Goal: Task Accomplishment & Management: Manage account settings

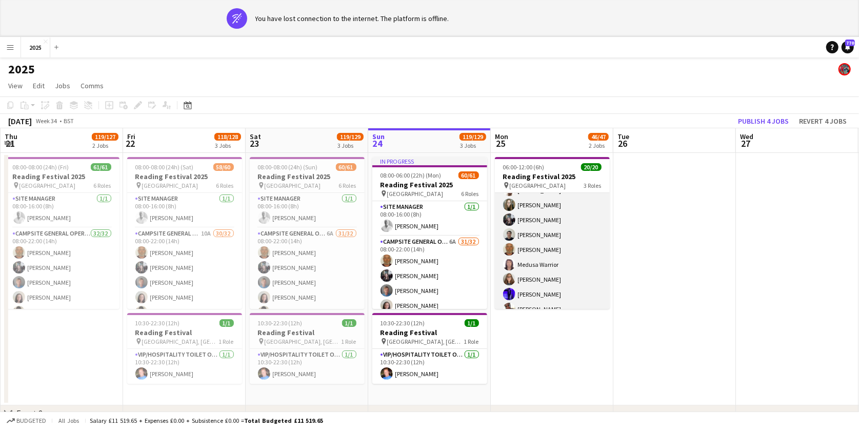
scroll to position [126, 0]
click at [556, 237] on app-card-role "Campsite General Operative 16/16 06:01-12:00 (5h59m) [PERSON_NAME] [PERSON_NAME…" at bounding box center [552, 296] width 115 height 258
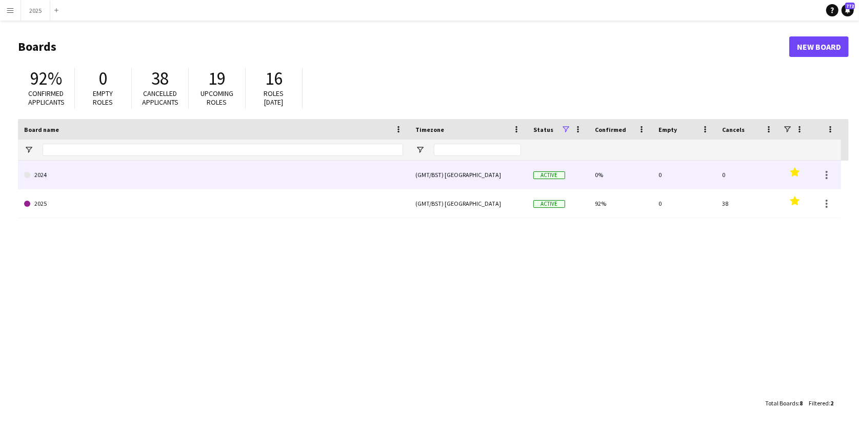
click at [53, 190] on link "2025" at bounding box center [213, 203] width 379 height 29
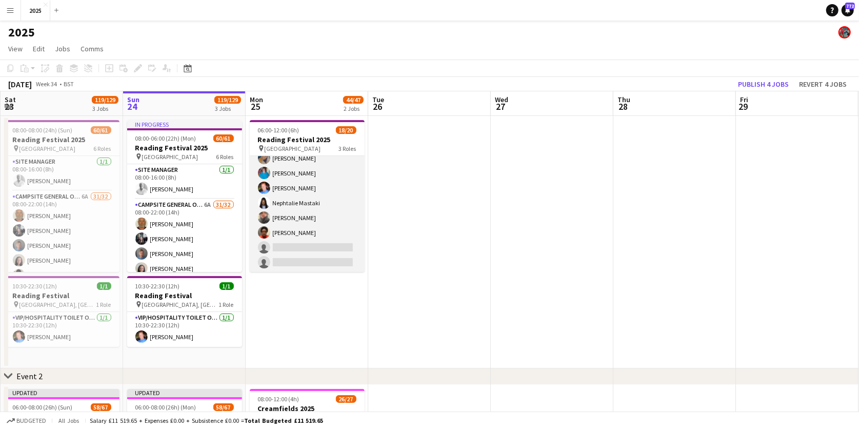
scroll to position [241, 0]
click at [292, 228] on app-card-role "Campsite General Operative 3A 14/16 06:01-12:00 (5h59m) Yugan Chandra Louise Ba…" at bounding box center [307, 144] width 115 height 258
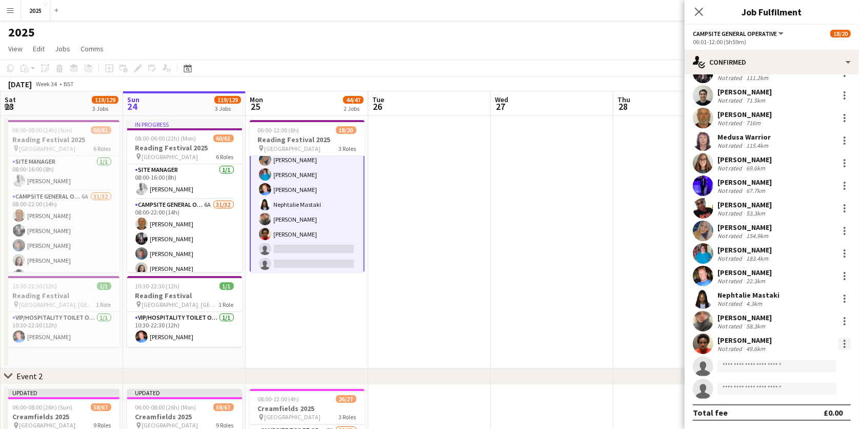
scroll to position [63, 0]
click at [844, 347] on div at bounding box center [845, 348] width 2 height 2
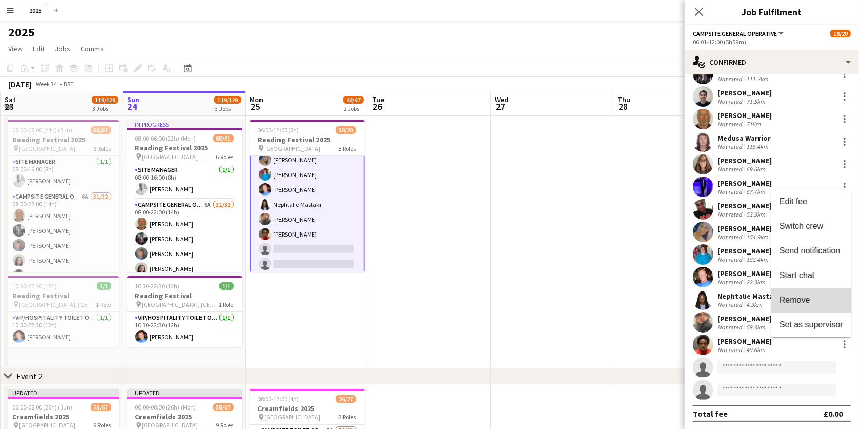
click at [808, 300] on span "Remove" at bounding box center [795, 300] width 31 height 9
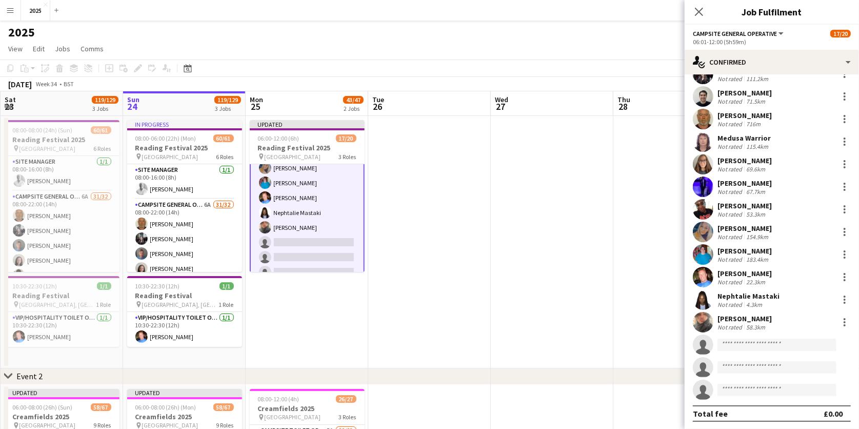
click at [440, 199] on app-date-cell at bounding box center [429, 242] width 123 height 252
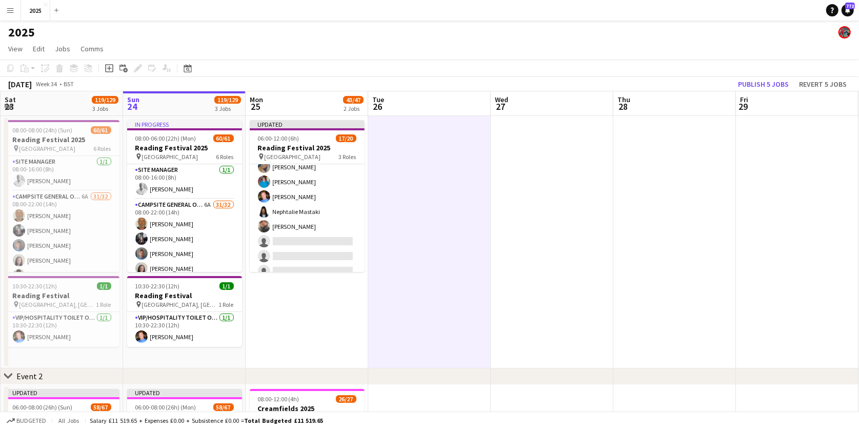
scroll to position [0, 244]
click at [763, 84] on button "Publish 5 jobs" at bounding box center [763, 83] width 59 height 13
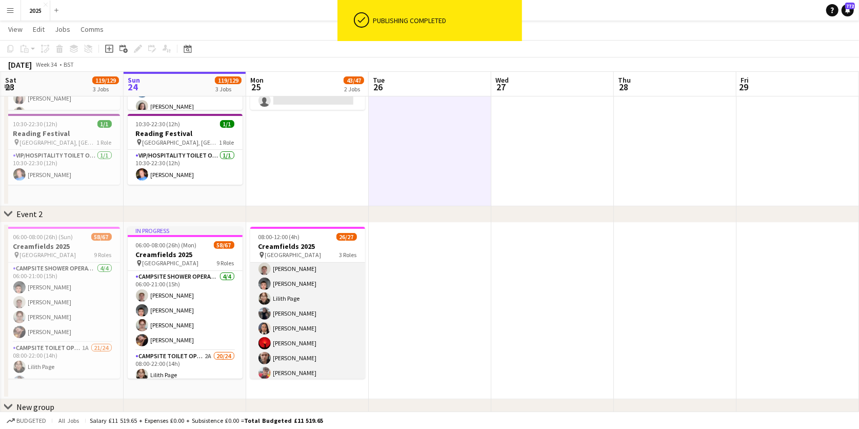
scroll to position [17, 0]
click at [316, 334] on app-card-role "Campsite Toilet Operative 5A 22/23 08:00-12:00 (4h) Samuel Meekings Benedict Sh…" at bounding box center [307, 426] width 115 height 362
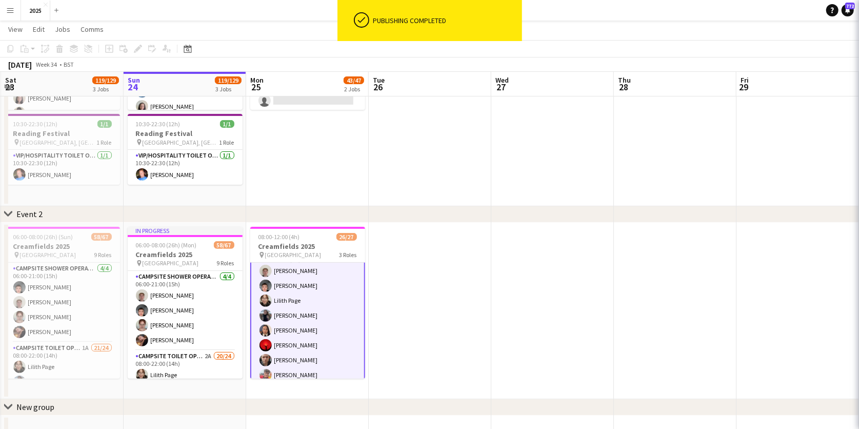
scroll to position [0, 244]
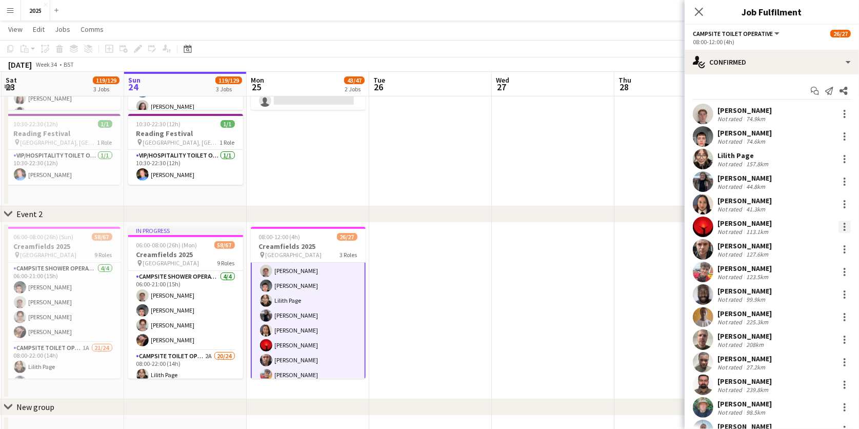
click at [845, 226] on div at bounding box center [845, 227] width 2 height 2
click at [814, 340] on span "Remove" at bounding box center [812, 343] width 64 height 9
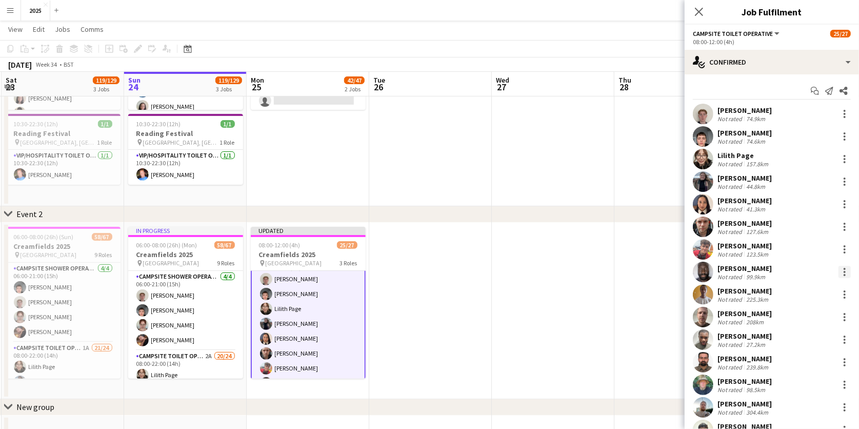
click at [844, 268] on div at bounding box center [845, 269] width 2 height 2
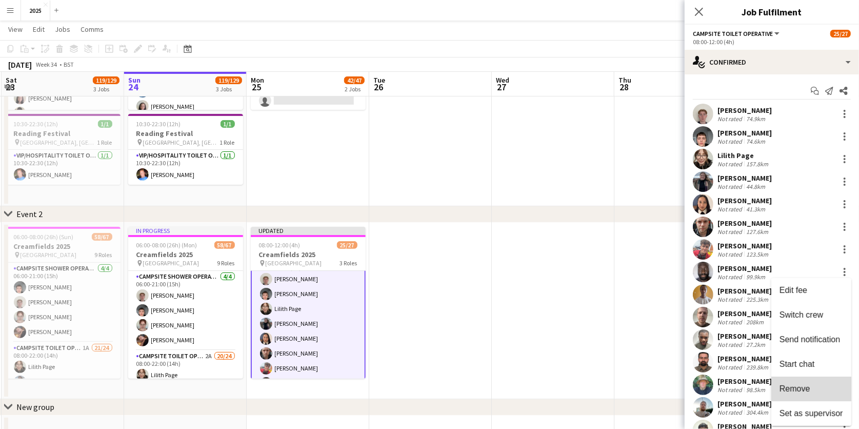
click at [808, 380] on button "Remove" at bounding box center [812, 389] width 80 height 25
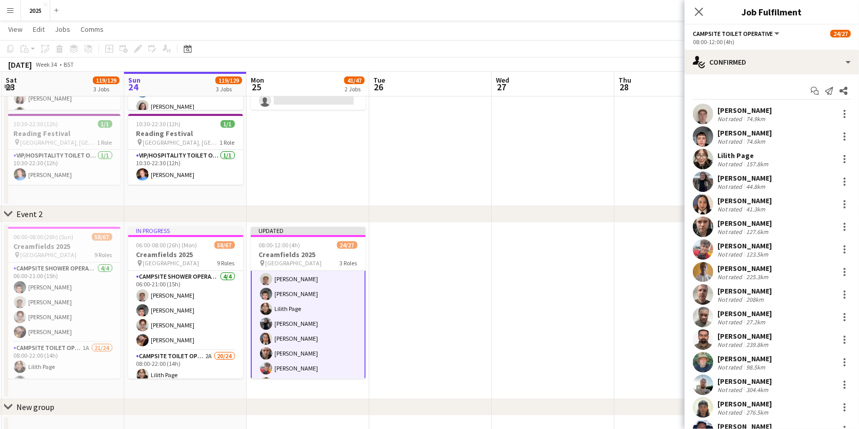
scroll to position [15, 0]
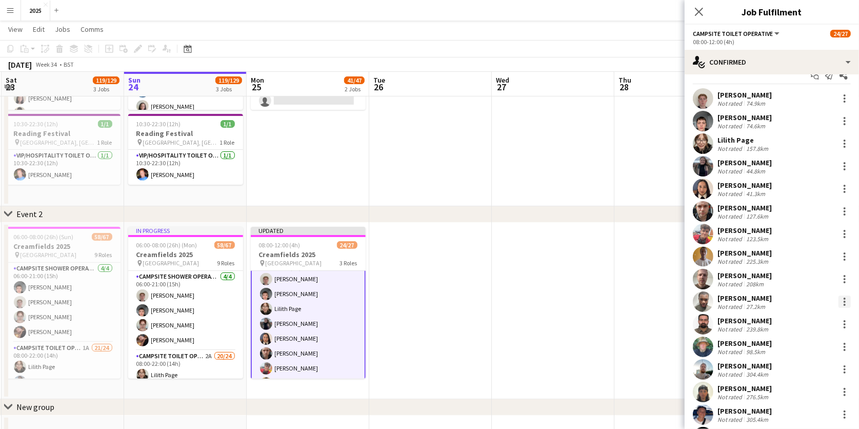
click at [845, 301] on div at bounding box center [845, 302] width 2 height 2
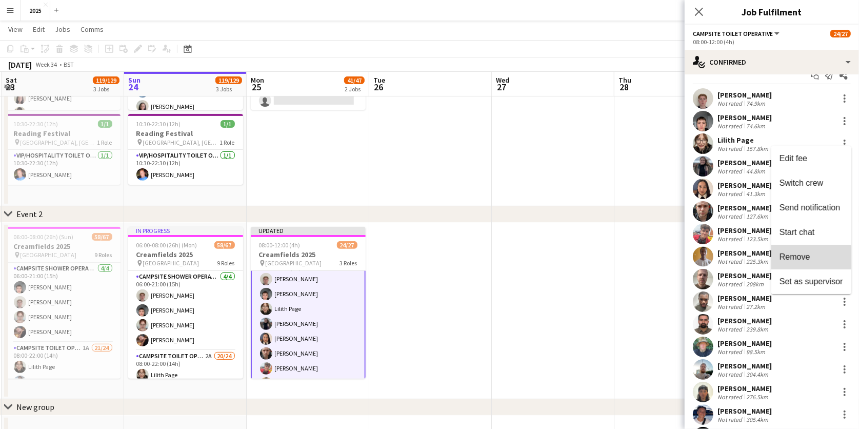
click at [806, 260] on span "Remove" at bounding box center [795, 256] width 31 height 9
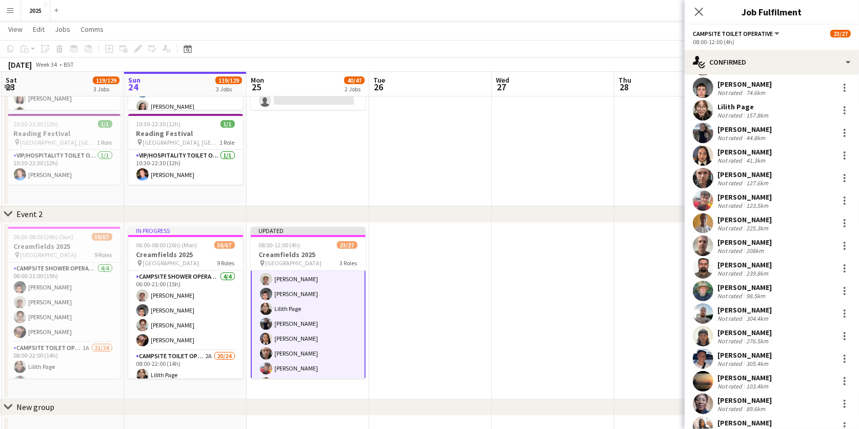
scroll to position [52, 0]
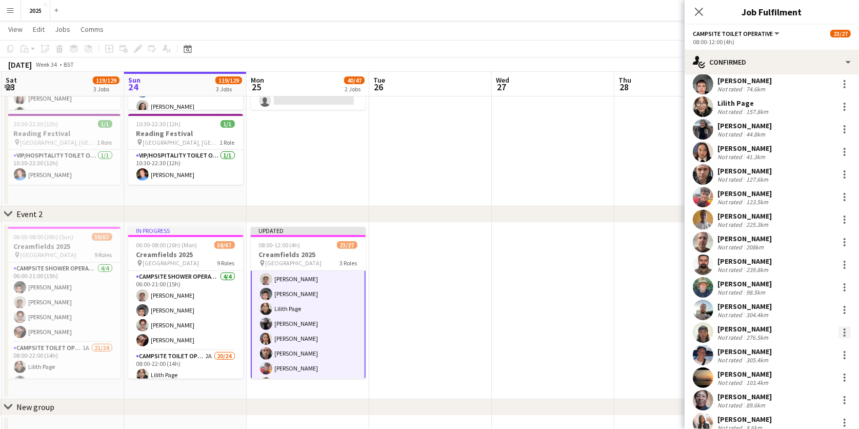
click at [842, 333] on div at bounding box center [845, 332] width 12 height 12
click at [817, 296] on button "Remove" at bounding box center [812, 288] width 80 height 25
click at [846, 330] on div at bounding box center [845, 332] width 12 height 12
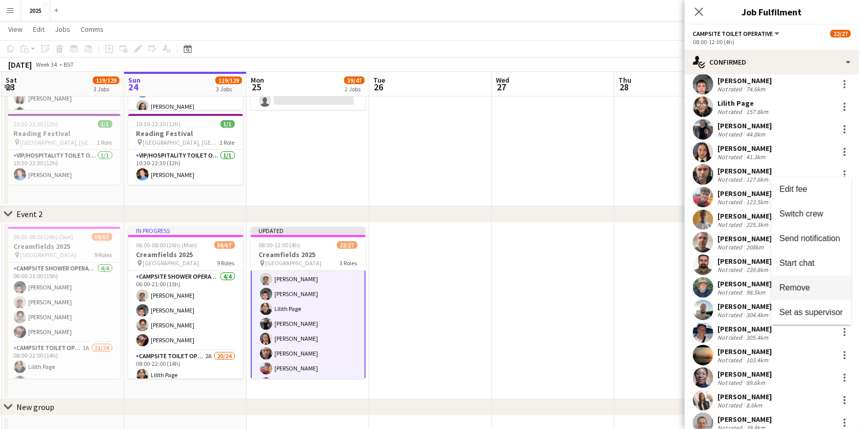
click at [813, 291] on span "Remove" at bounding box center [812, 287] width 64 height 9
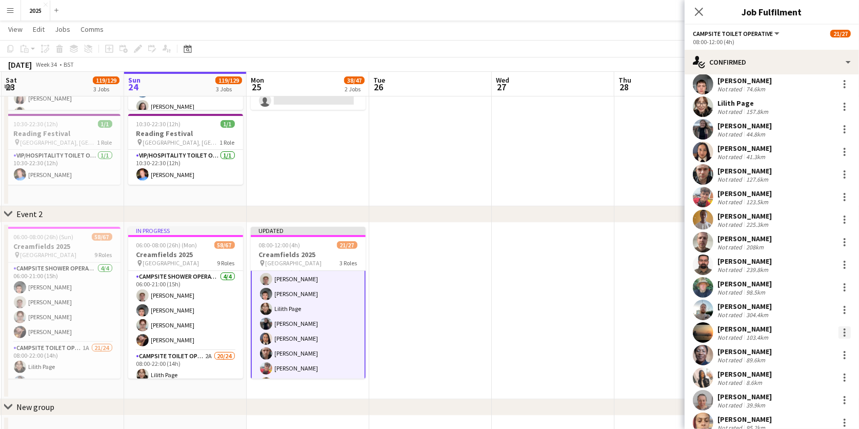
click at [846, 331] on div at bounding box center [845, 332] width 2 height 2
click at [820, 293] on button "Remove" at bounding box center [812, 288] width 80 height 25
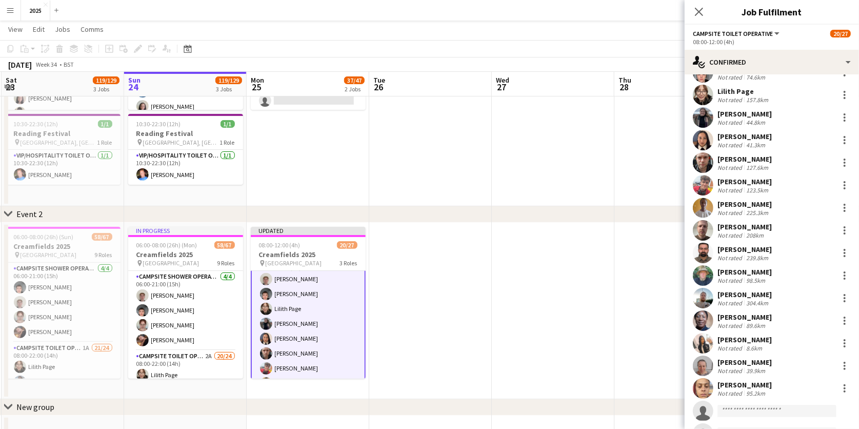
scroll to position [68, 0]
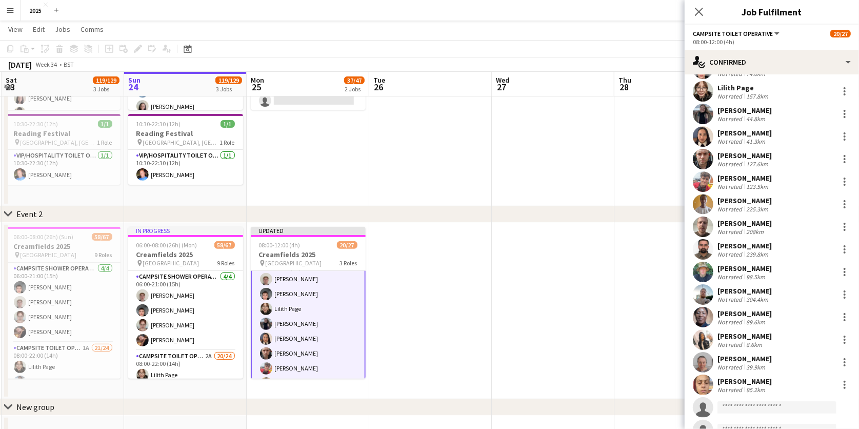
click at [451, 284] on app-date-cell at bounding box center [430, 311] width 123 height 177
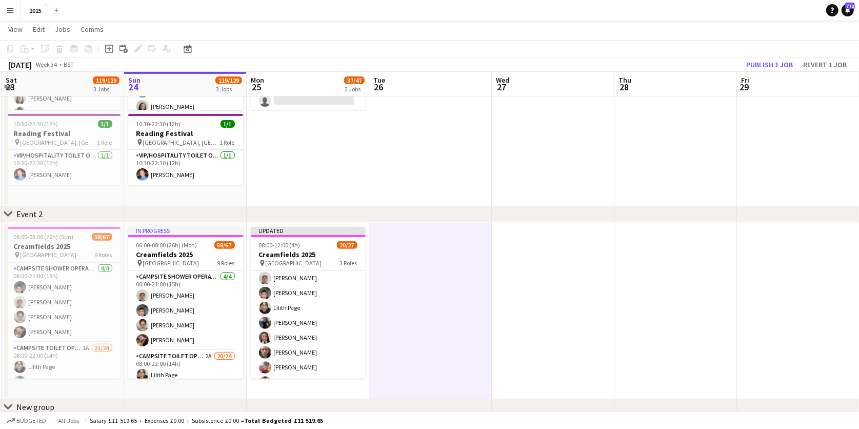
scroll to position [0, 243]
click at [778, 61] on button "Publish 1 job" at bounding box center [769, 64] width 55 height 13
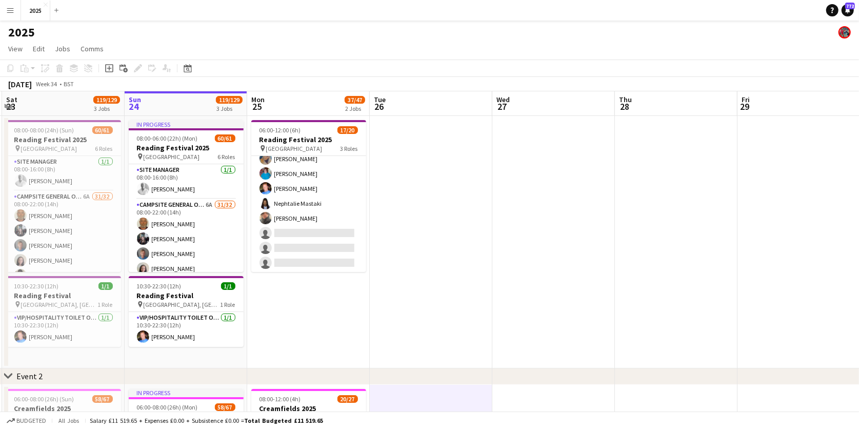
scroll to position [0, 0]
click at [8, 9] on app-icon "Menu" at bounding box center [10, 10] width 8 height 8
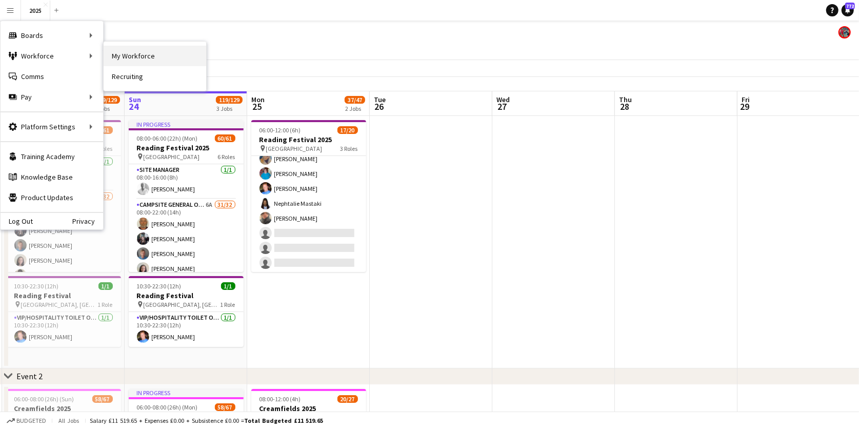
click at [134, 60] on link "My Workforce" at bounding box center [155, 56] width 103 height 21
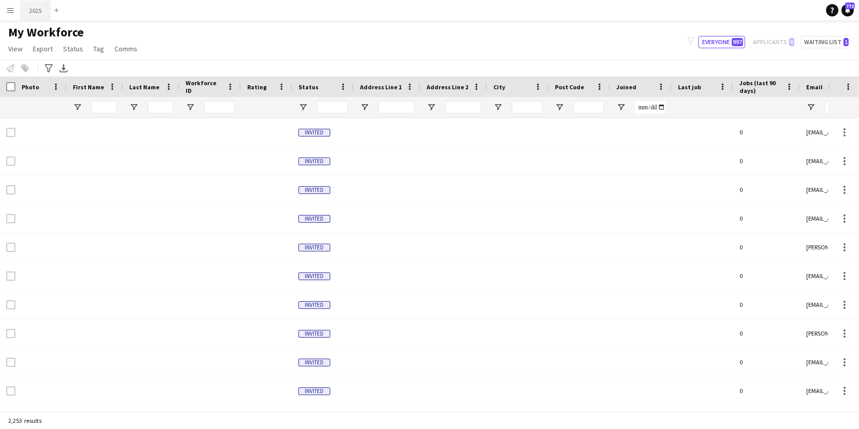
click at [39, 14] on button "2025 Close" at bounding box center [35, 11] width 29 height 20
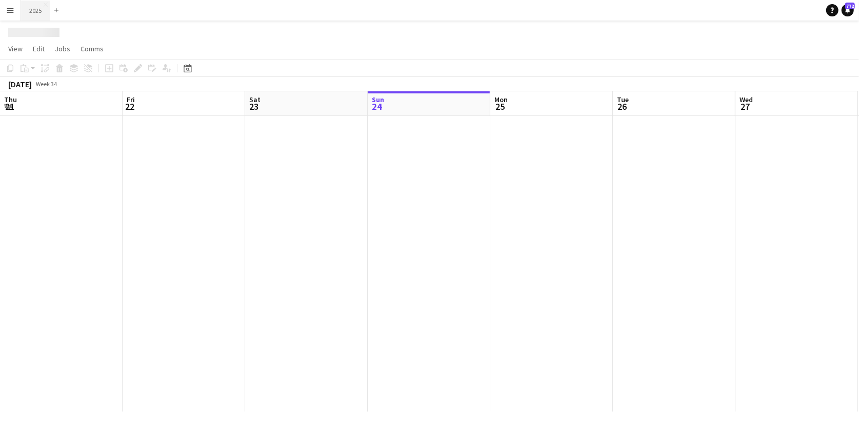
scroll to position [0, 245]
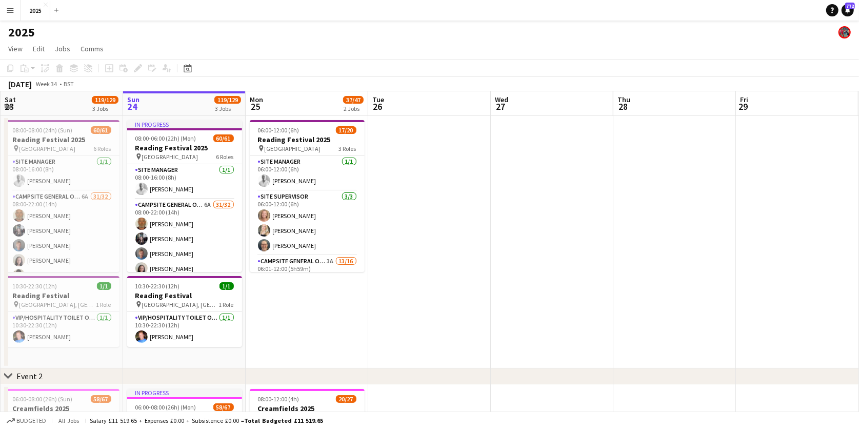
click at [11, 7] on app-icon "Menu" at bounding box center [10, 10] width 8 height 8
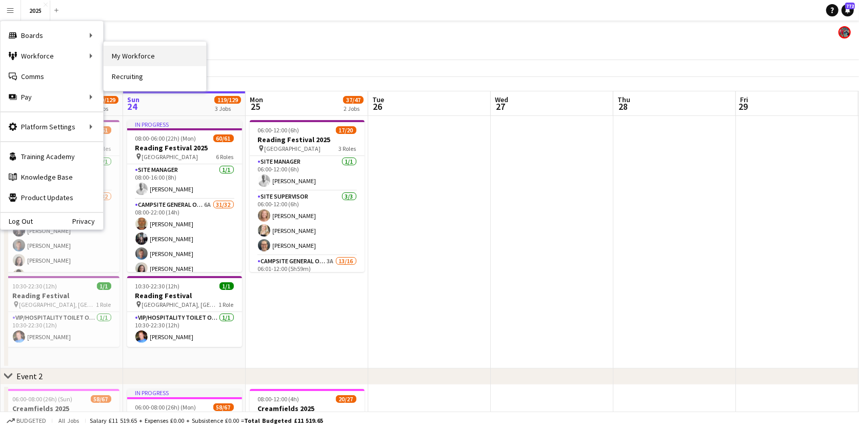
click at [153, 56] on link "My Workforce" at bounding box center [155, 56] width 103 height 21
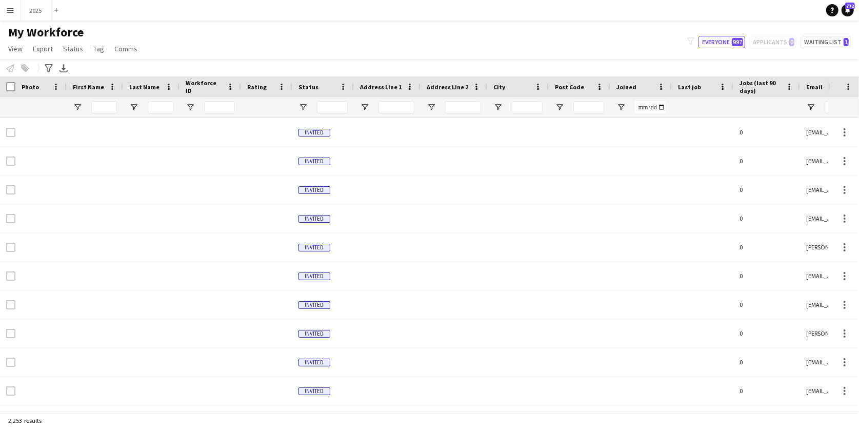
click at [625, 87] on span "Joined" at bounding box center [627, 87] width 20 height 8
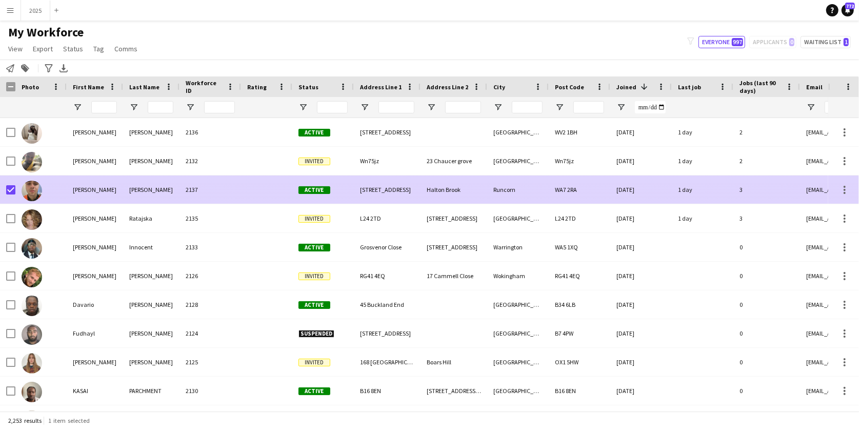
click at [47, 185] on div at bounding box center [40, 189] width 51 height 28
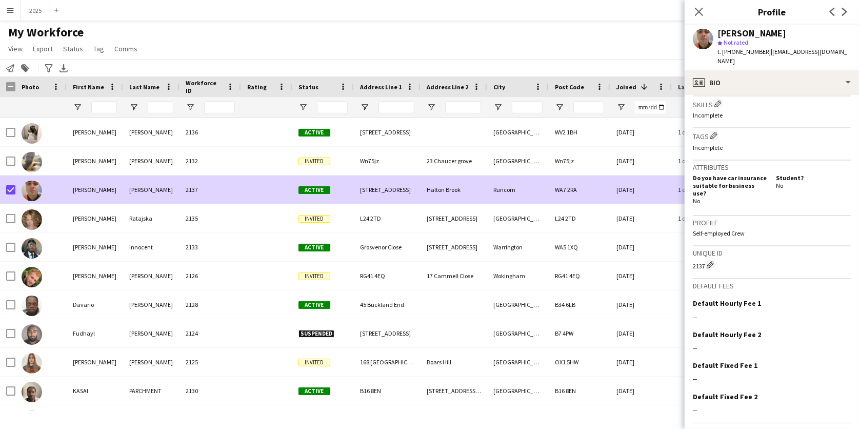
scroll to position [364, 0]
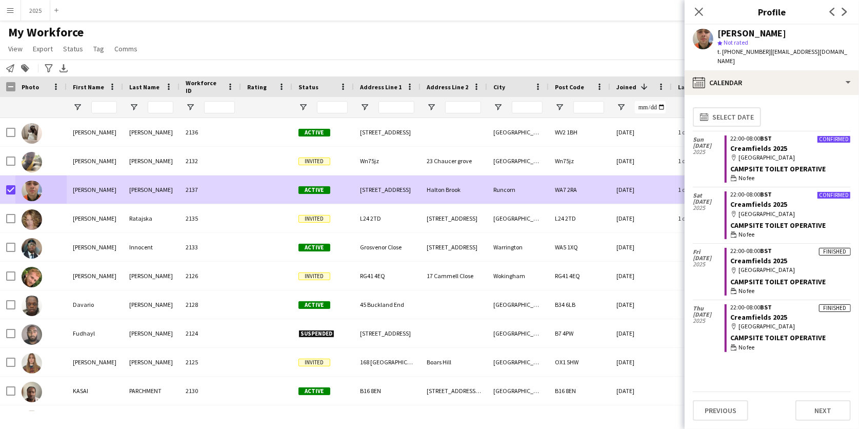
click at [714, 411] on button "Previous" at bounding box center [720, 410] width 55 height 21
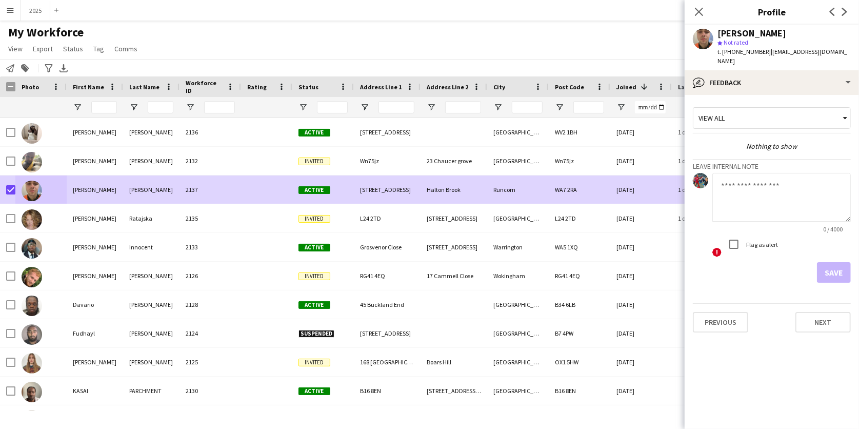
click at [753, 180] on textarea at bounding box center [782, 197] width 139 height 49
type textarea "*"
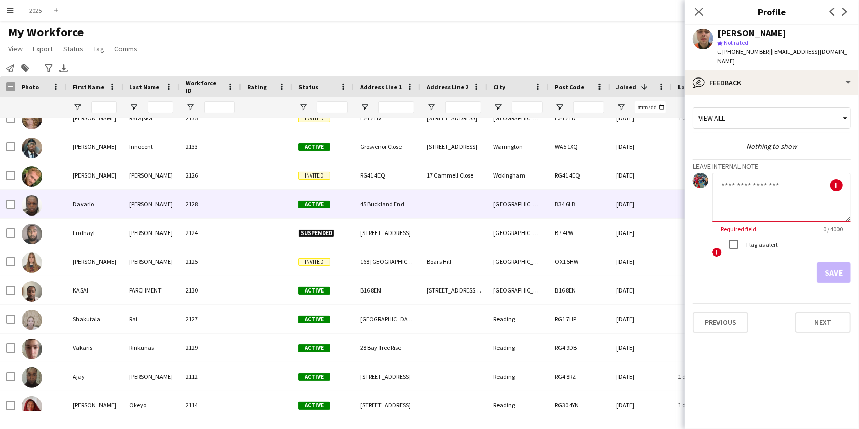
scroll to position [103, 0]
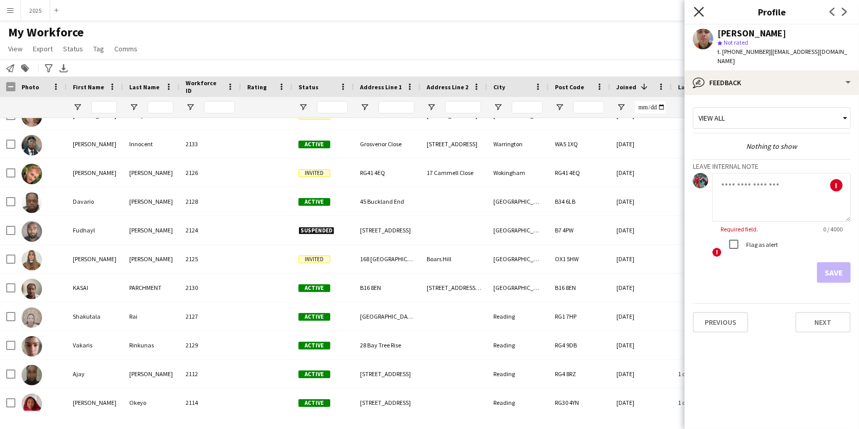
click at [700, 9] on icon at bounding box center [699, 12] width 10 height 10
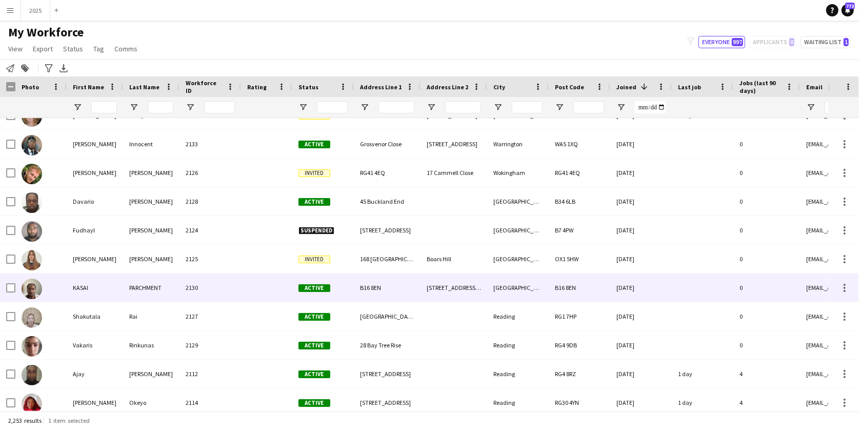
click at [259, 285] on div at bounding box center [266, 287] width 51 height 28
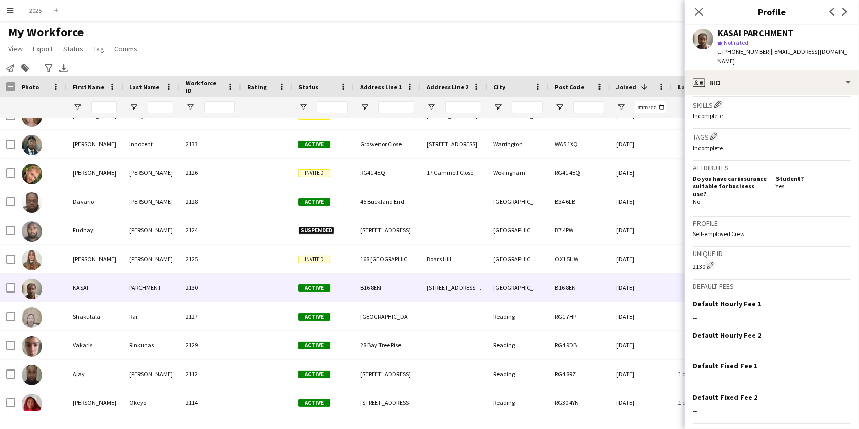
scroll to position [342, 0]
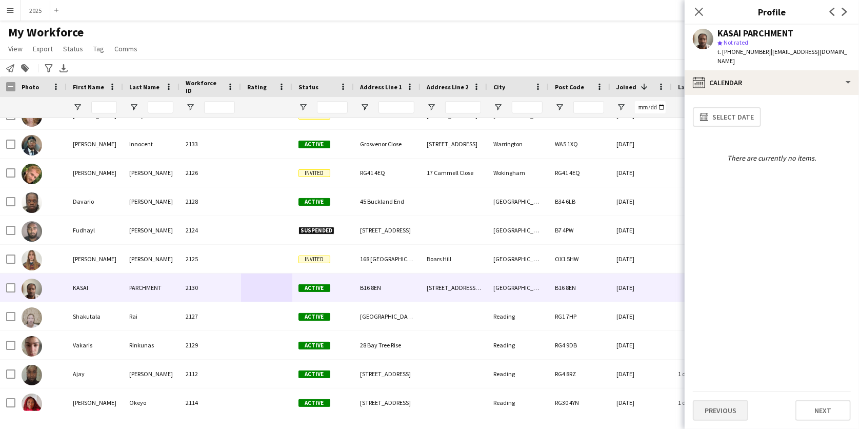
click at [726, 408] on button "Previous" at bounding box center [720, 410] width 55 height 21
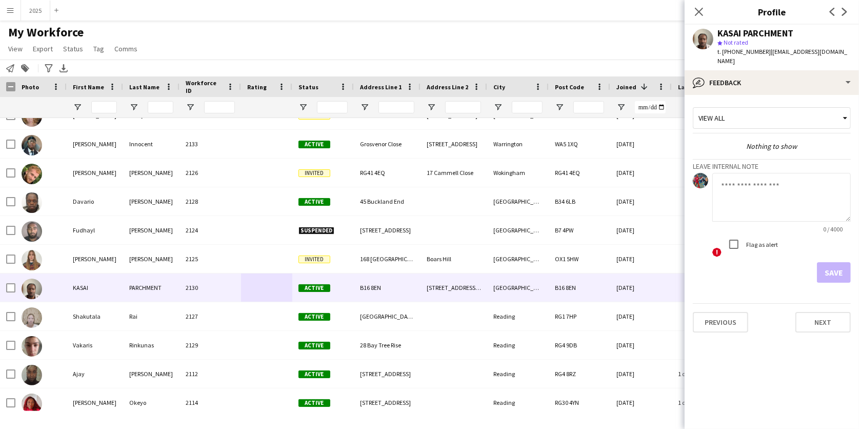
click at [748, 189] on textarea at bounding box center [782, 197] width 139 height 49
type textarea "*"
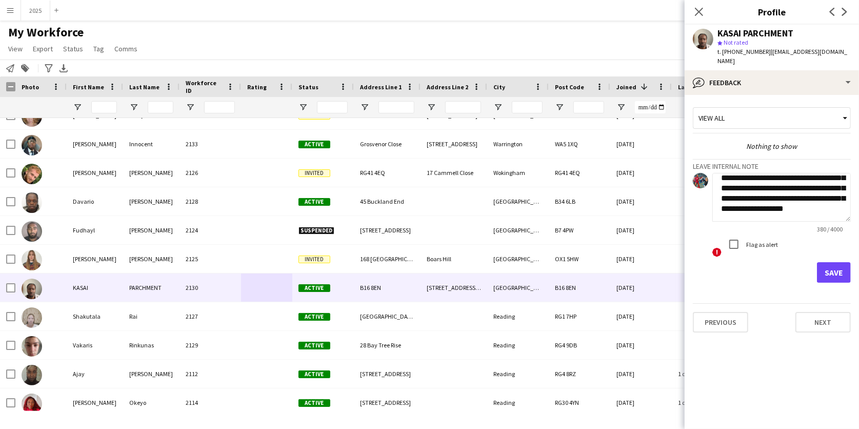
scroll to position [83, 0]
type textarea "**********"
click at [836, 262] on button "Save" at bounding box center [834, 272] width 34 height 21
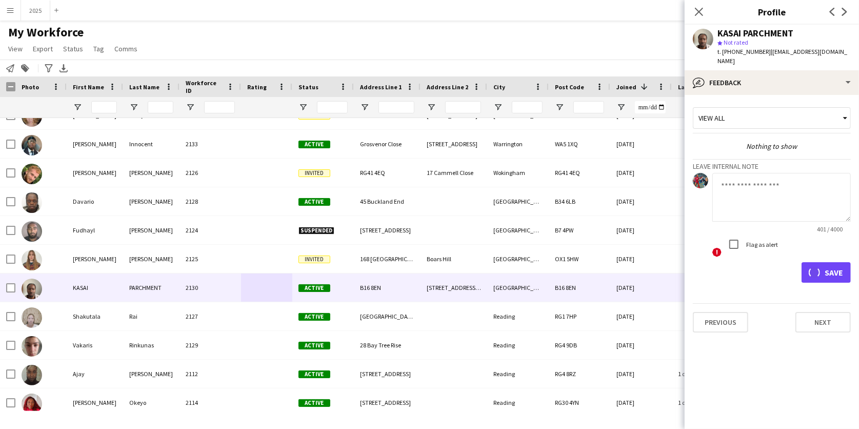
scroll to position [0, 0]
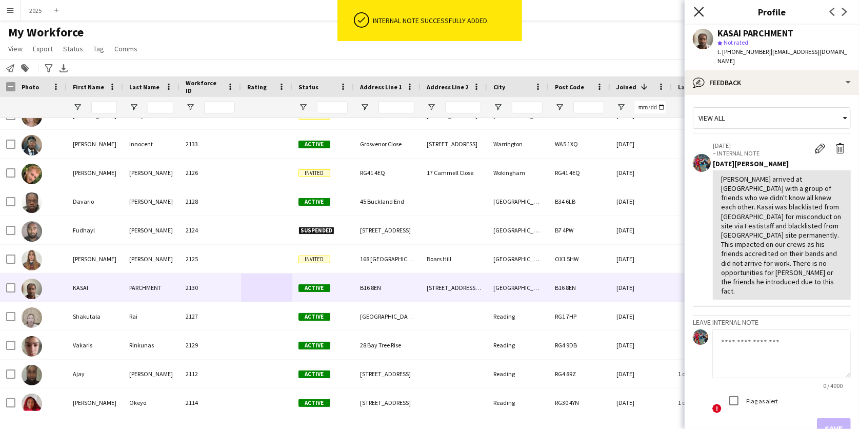
click at [699, 12] on icon "Close pop-in" at bounding box center [699, 12] width 10 height 10
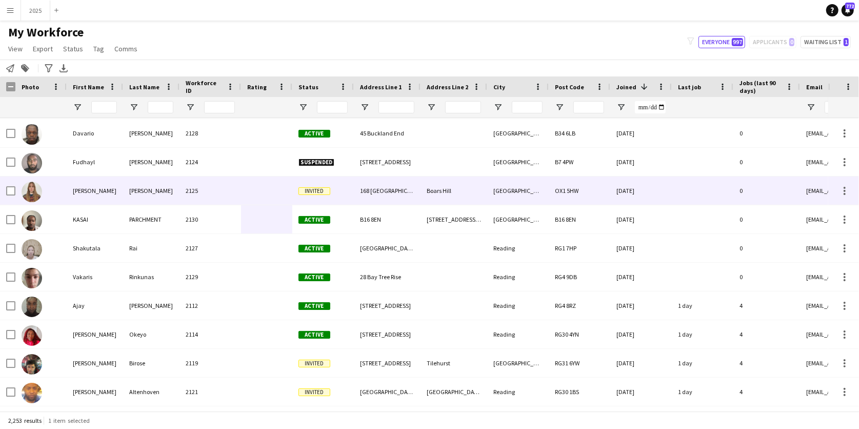
scroll to position [170, 0]
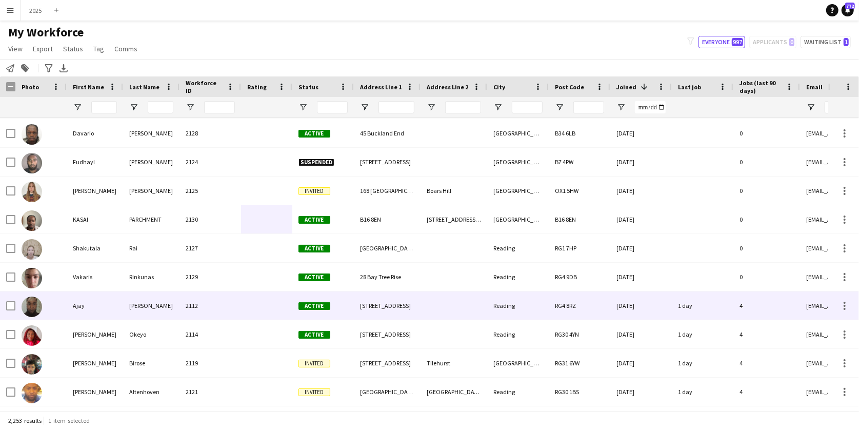
click at [291, 303] on div at bounding box center [266, 305] width 51 height 28
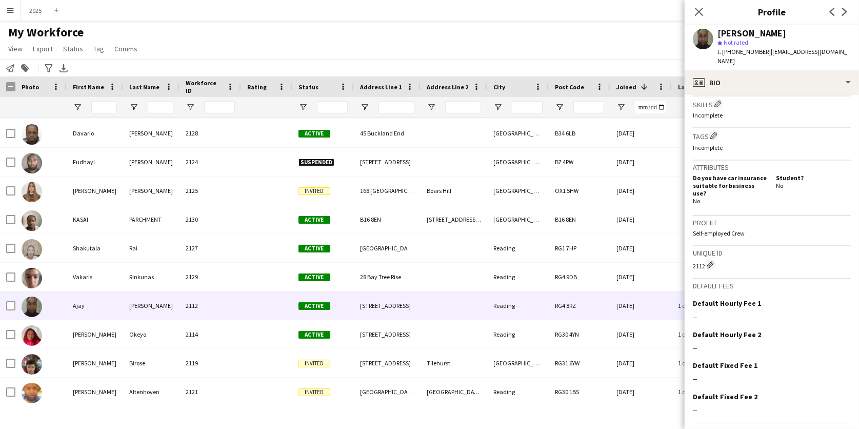
scroll to position [364, 0]
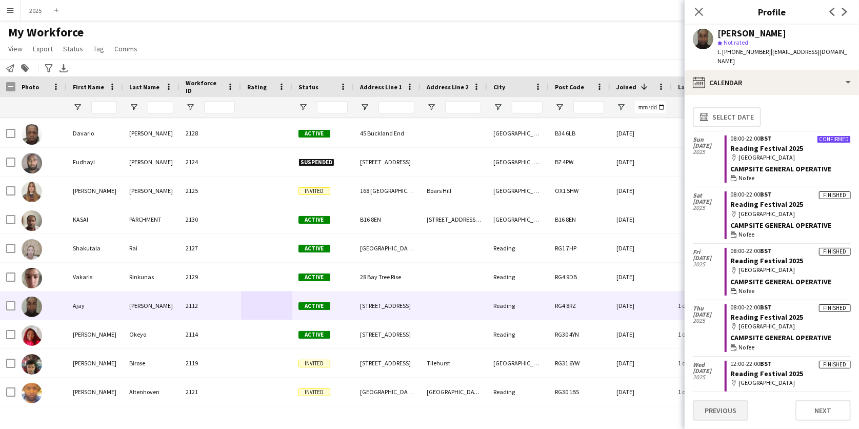
click at [718, 418] on button "Previous" at bounding box center [720, 410] width 55 height 21
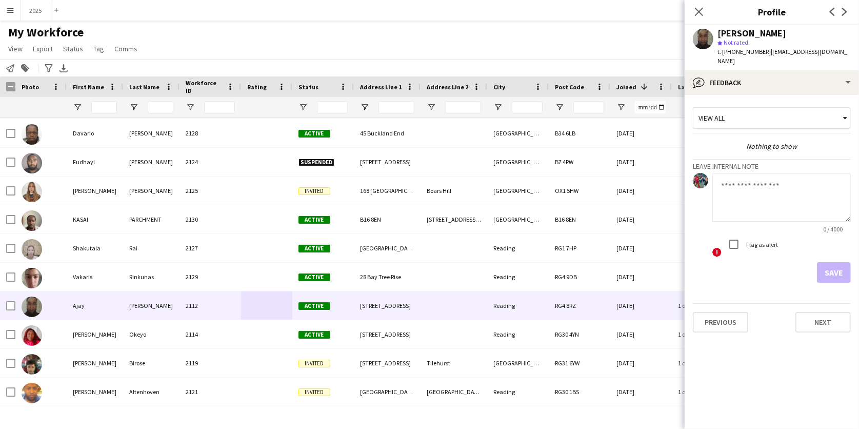
click at [751, 184] on textarea at bounding box center [782, 197] width 139 height 49
type textarea "**********"
click at [835, 262] on button "Save" at bounding box center [834, 272] width 34 height 21
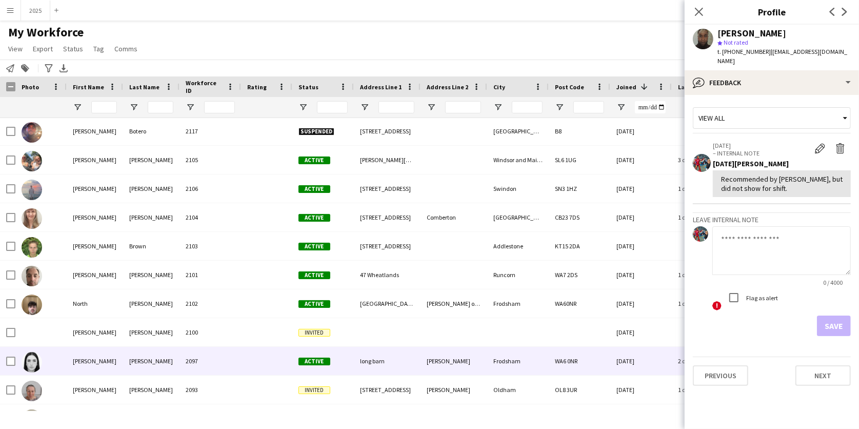
click at [399, 357] on div "long barn" at bounding box center [387, 361] width 67 height 28
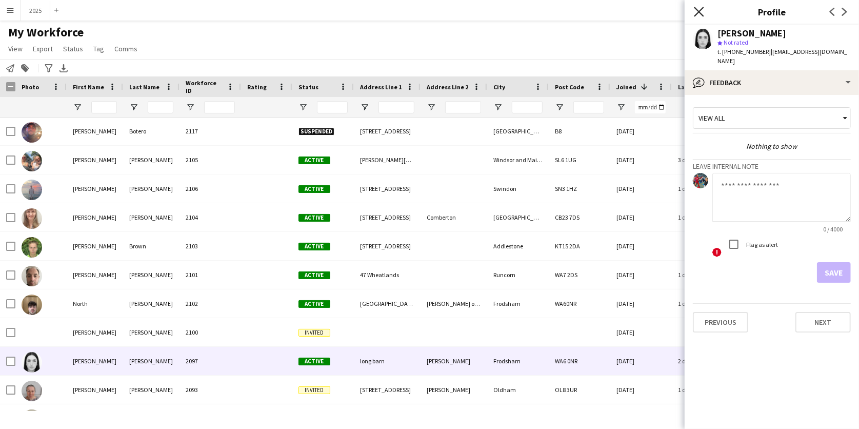
click at [696, 13] on icon "Close pop-in" at bounding box center [699, 12] width 10 height 10
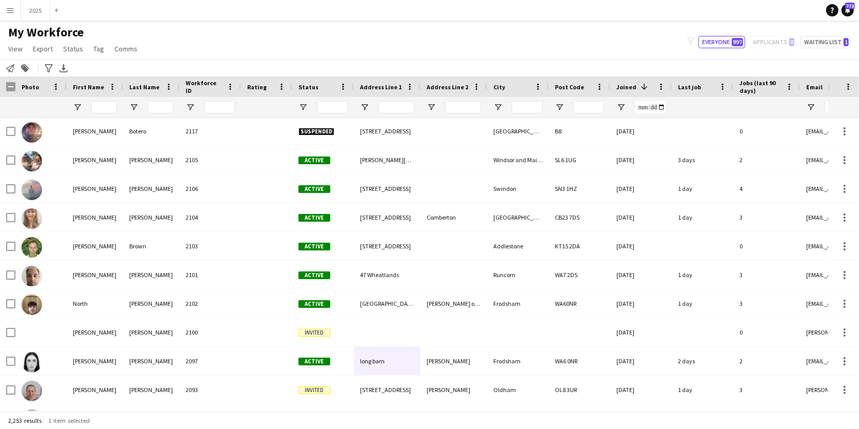
click at [11, 11] on app-icon "Menu" at bounding box center [10, 10] width 8 height 8
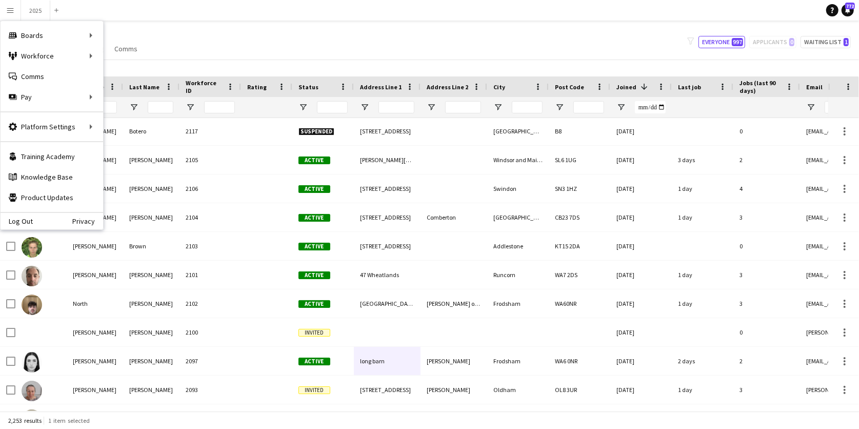
click at [261, 26] on div "My Workforce View Views Default view New view Update view Delete view Edit name…" at bounding box center [429, 42] width 859 height 35
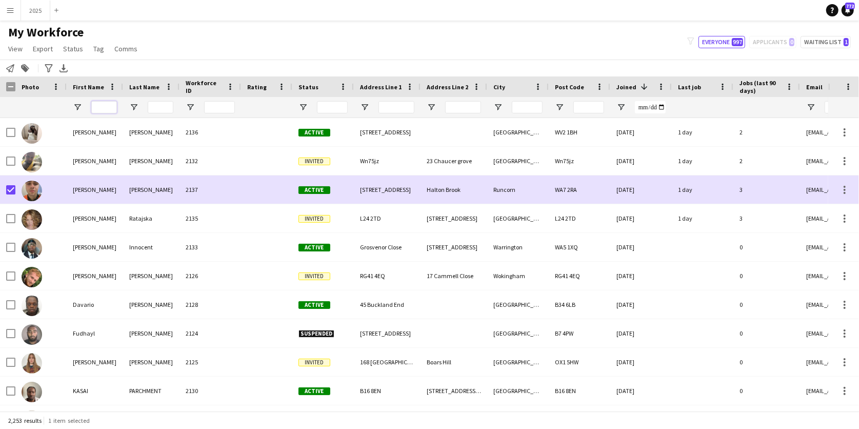
click at [108, 104] on input "First Name Filter Input" at bounding box center [104, 107] width 26 height 12
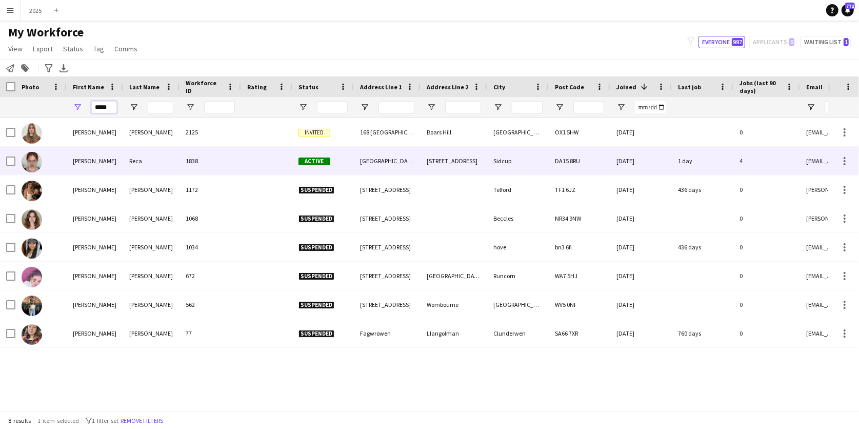
type input "*****"
click at [129, 159] on div "Reca" at bounding box center [151, 161] width 56 height 28
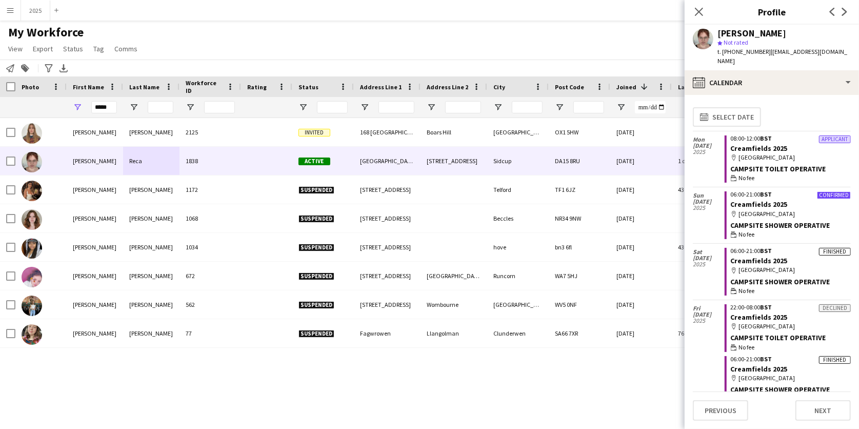
click at [720, 405] on button "Previous" at bounding box center [720, 410] width 55 height 21
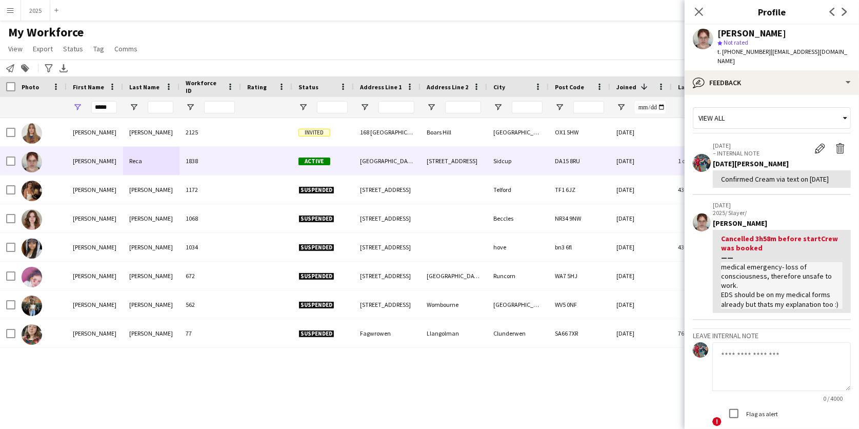
click at [745, 342] on textarea at bounding box center [782, 366] width 139 height 49
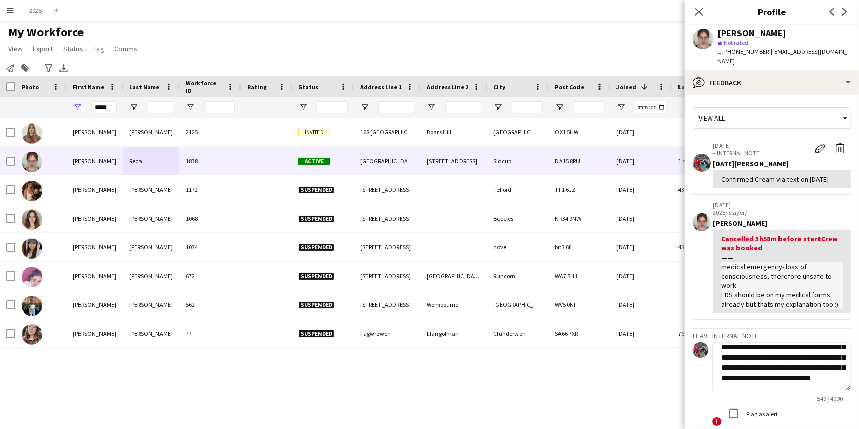
scroll to position [145, 0]
type textarea "**********"
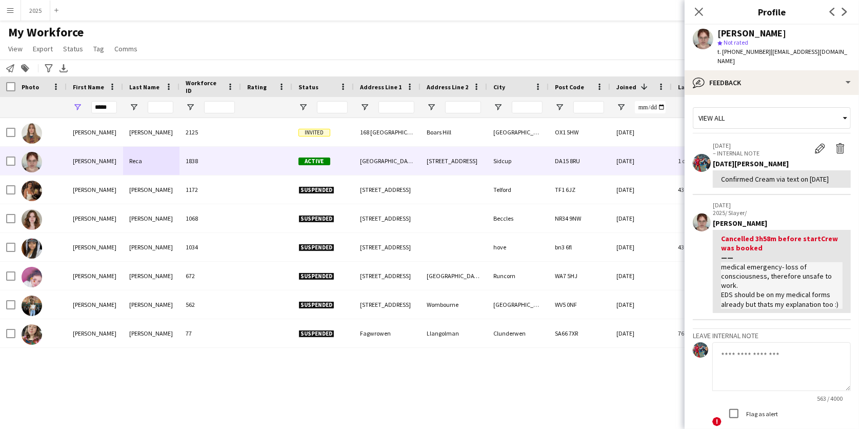
scroll to position [0, 0]
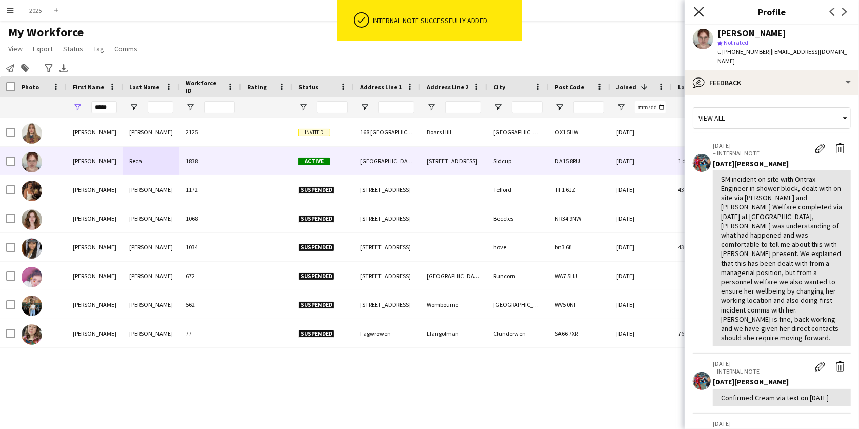
click at [700, 13] on icon at bounding box center [699, 12] width 10 height 10
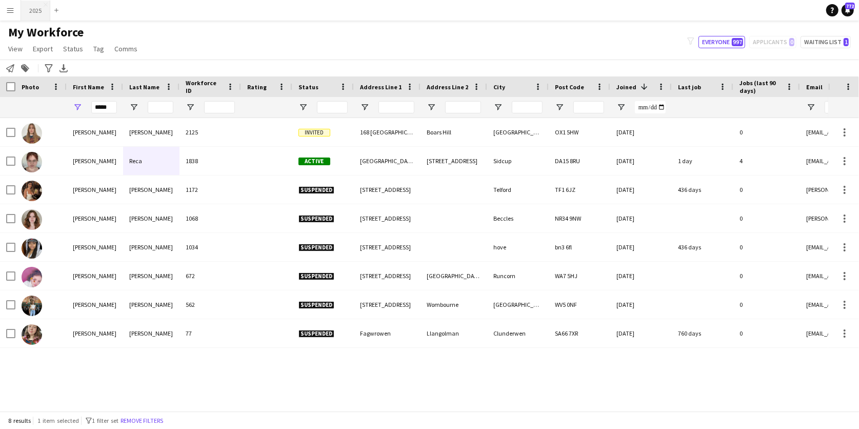
click at [35, 13] on button "2025 Close" at bounding box center [35, 11] width 29 height 20
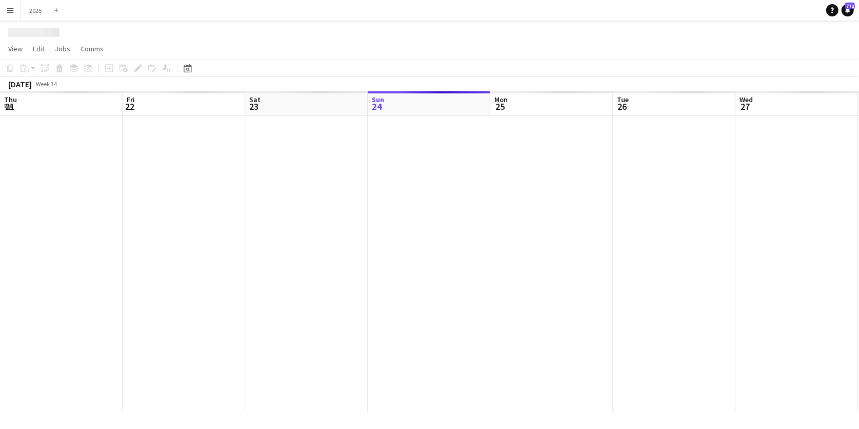
scroll to position [0, 245]
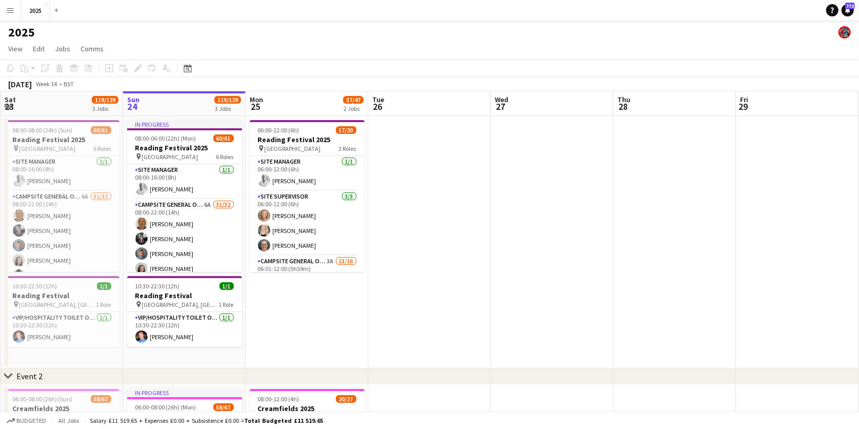
click at [14, 11] on button "Menu" at bounding box center [10, 10] width 21 height 21
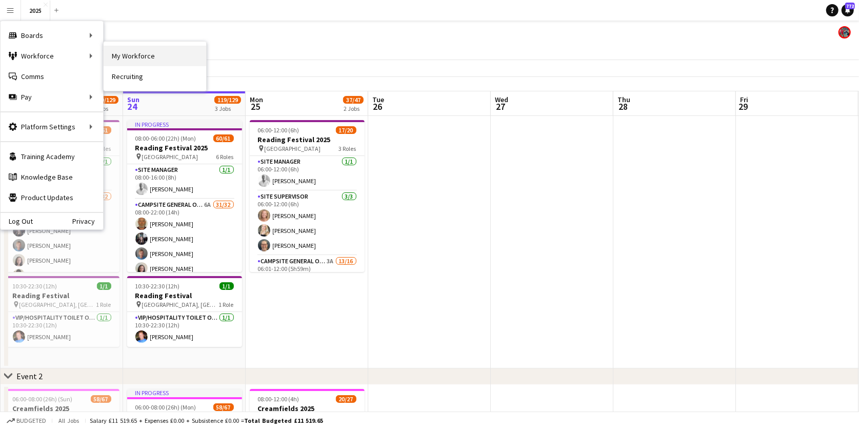
click at [122, 53] on link "My Workforce" at bounding box center [155, 56] width 103 height 21
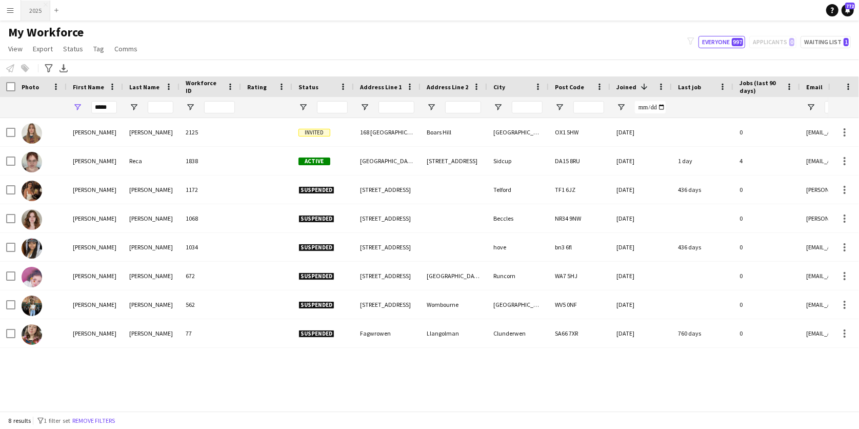
click at [36, 12] on button "2025 Close" at bounding box center [35, 11] width 29 height 20
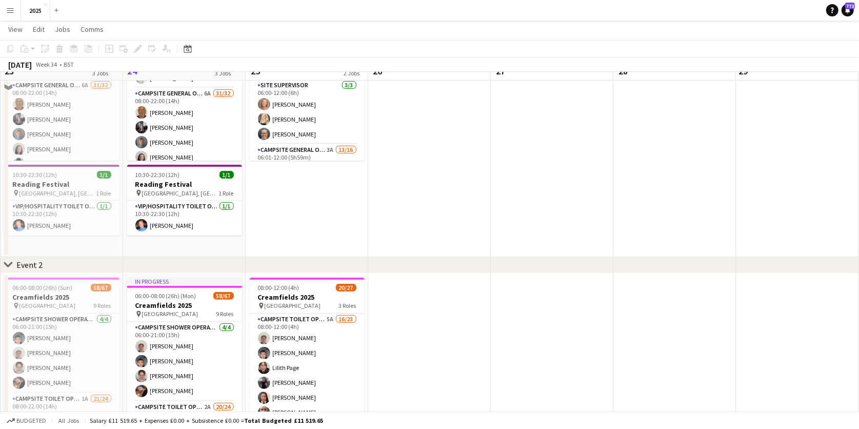
scroll to position [111, 0]
